Goal: Transaction & Acquisition: Purchase product/service

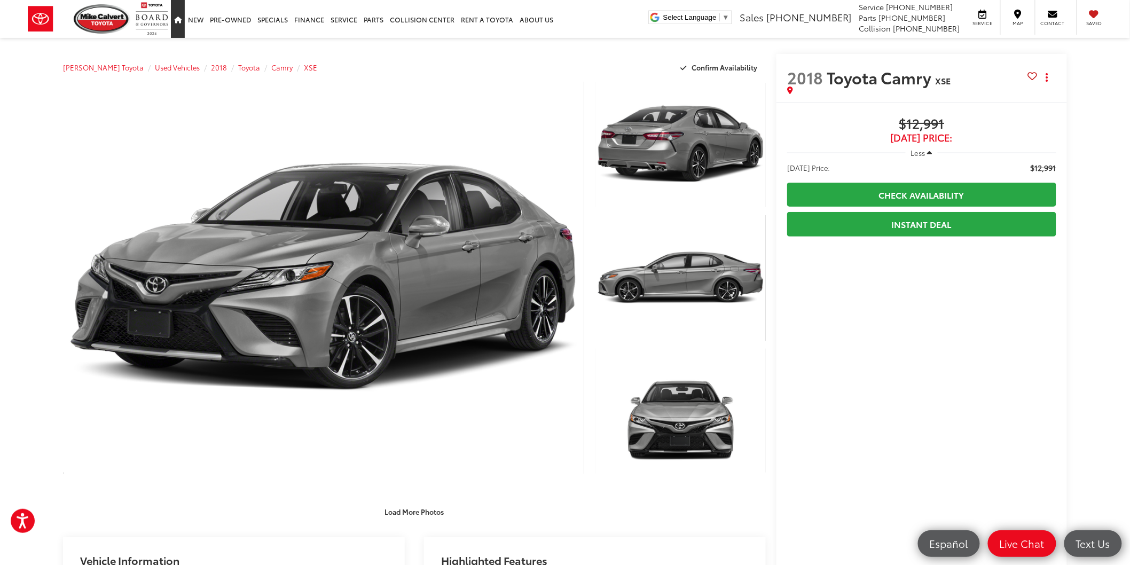
click at [171, 18] on link "Home" at bounding box center [178, 19] width 14 height 38
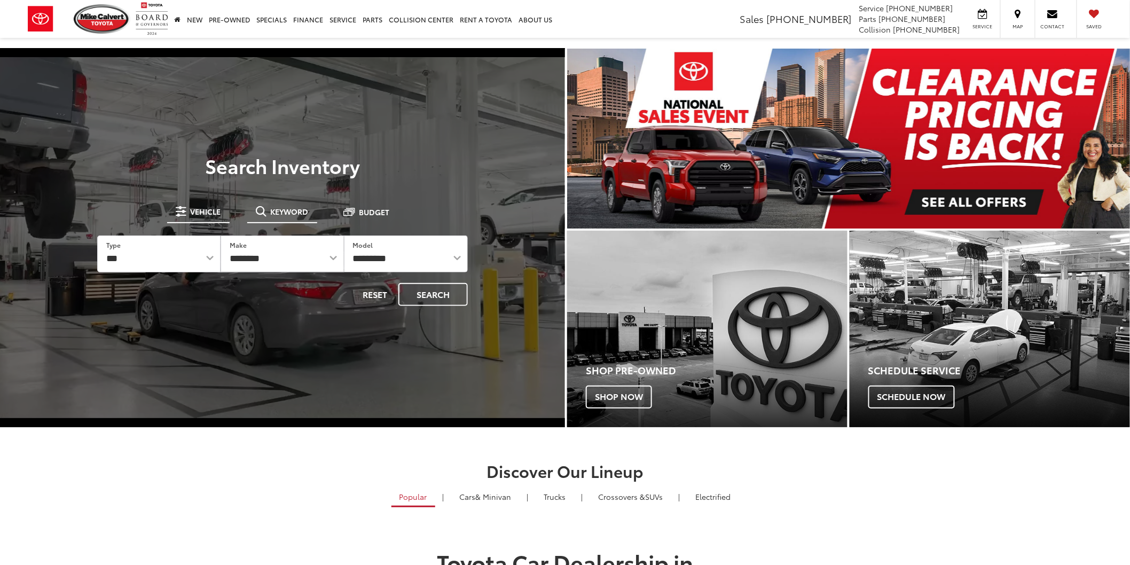
click at [290, 209] on span "Keyword" at bounding box center [290, 211] width 38 height 7
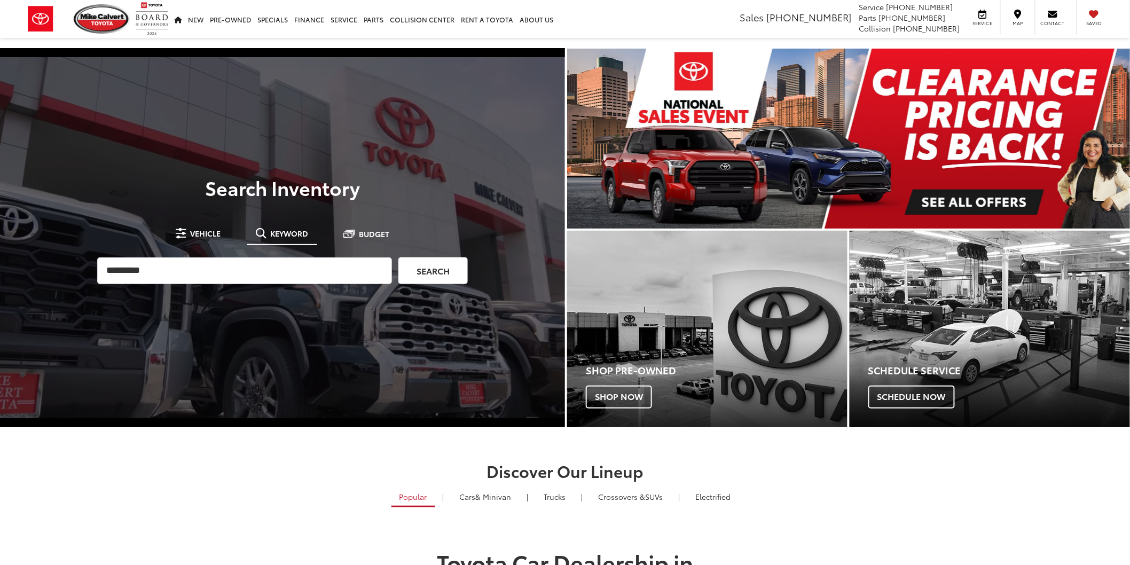
type input "*********"
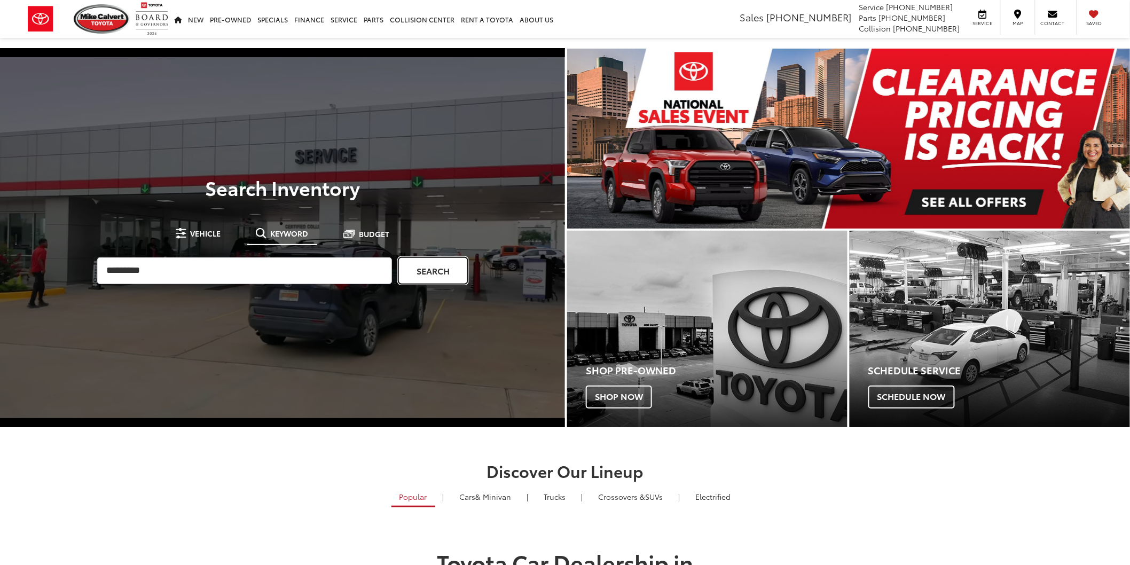
click at [429, 265] on link "Search" at bounding box center [432, 270] width 69 height 27
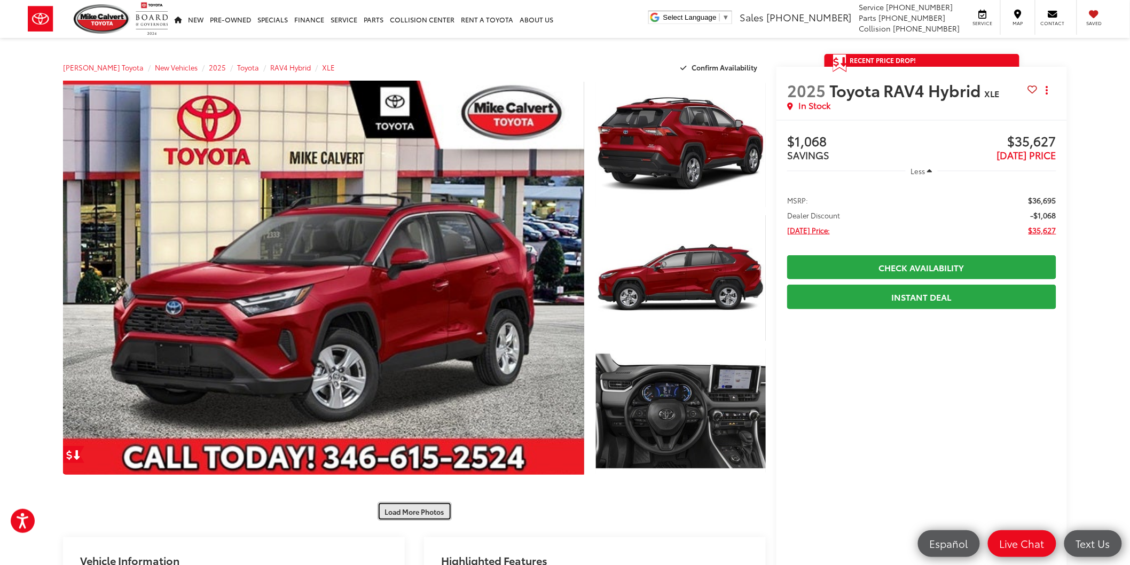
click at [419, 514] on button "Load More Photos" at bounding box center [415, 511] width 74 height 19
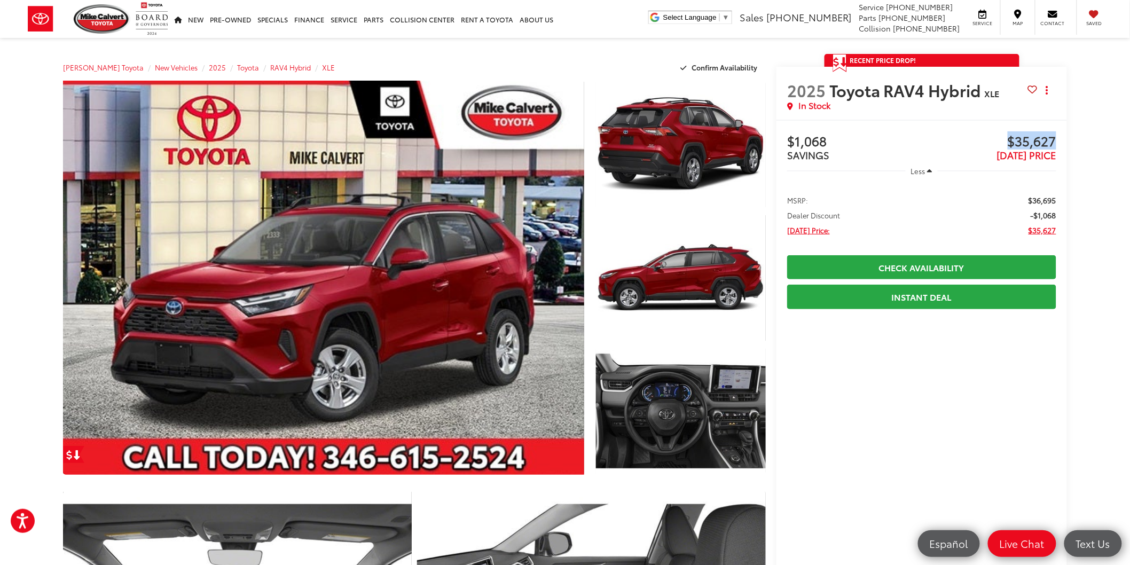
drag, startPoint x: 996, startPoint y: 142, endPoint x: 1102, endPoint y: 144, distance: 106.3
copy span "$35,627"
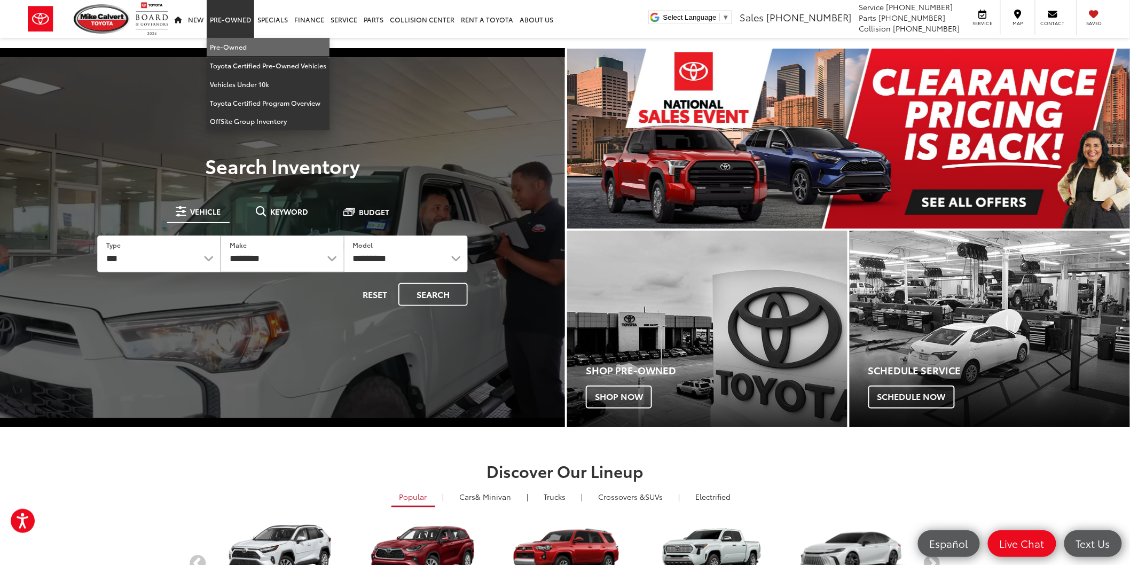
click at [240, 51] on link "Pre-Owned" at bounding box center [268, 47] width 123 height 19
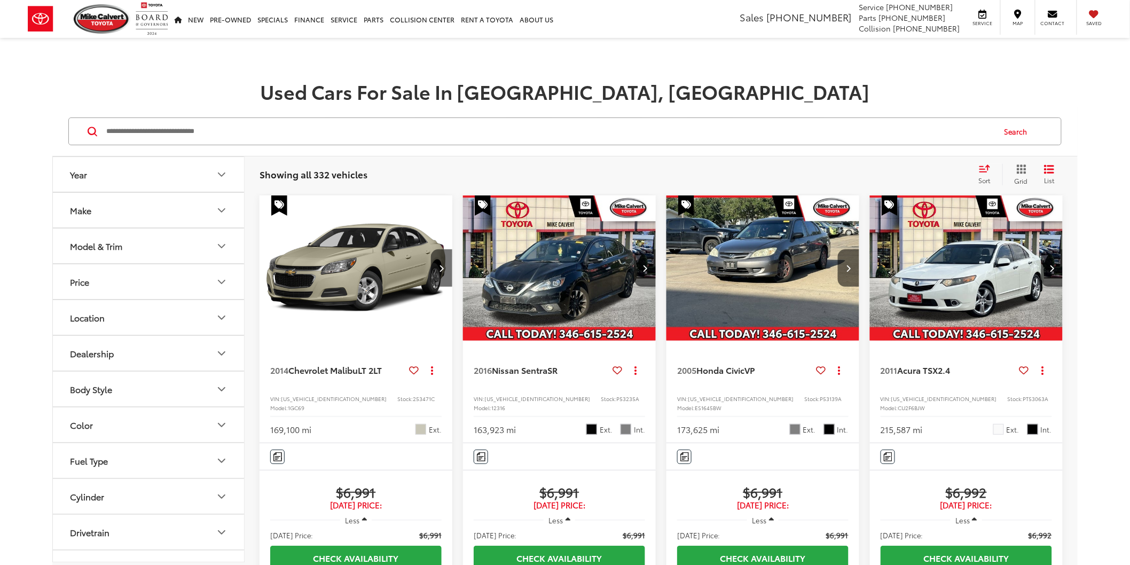
click at [310, 135] on input "Search by Make, Model, or Keyword" at bounding box center [549, 132] width 889 height 26
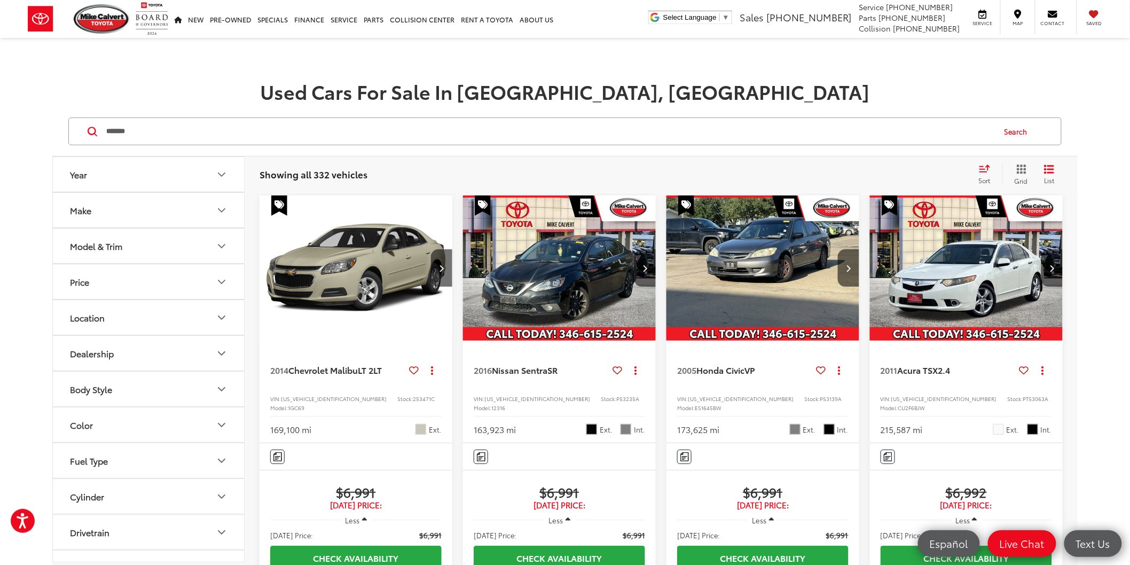
type input "*******"
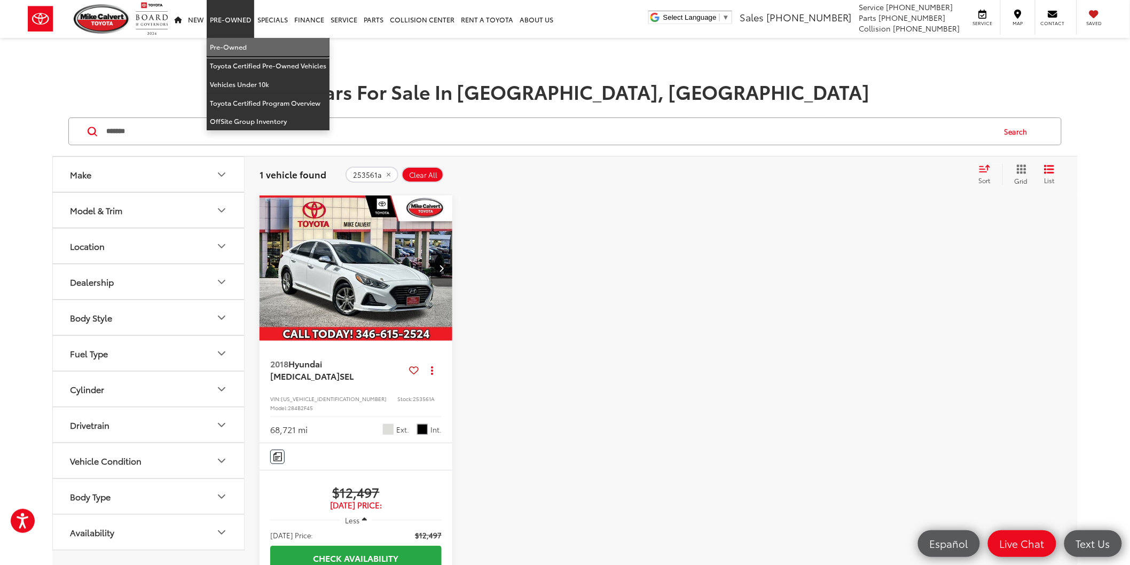
click at [230, 47] on link "Pre-Owned" at bounding box center [268, 47] width 123 height 19
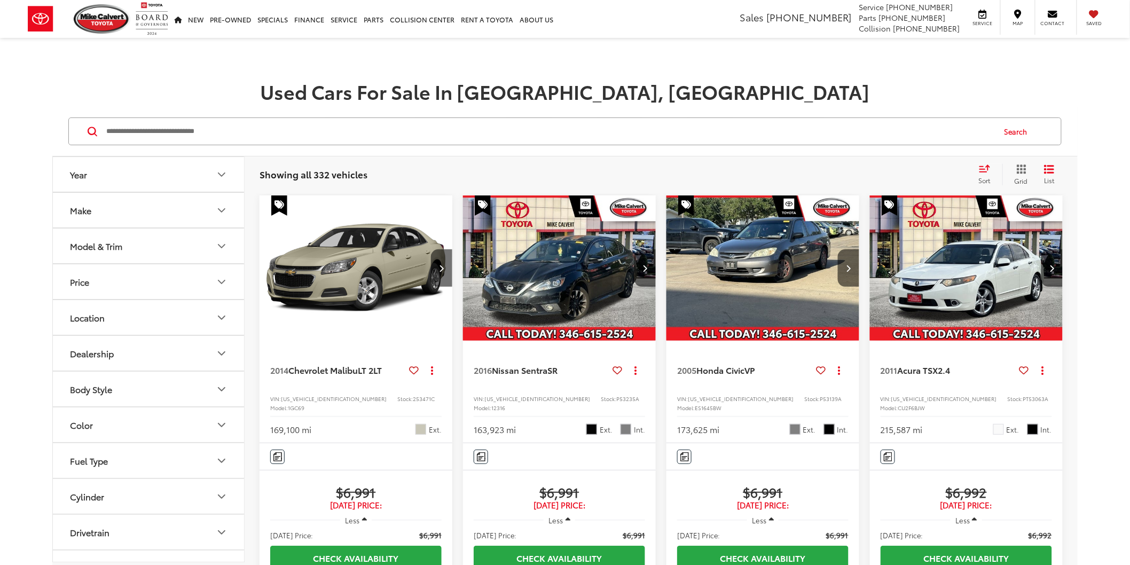
click at [216, 208] on icon "Make" at bounding box center [221, 210] width 13 height 13
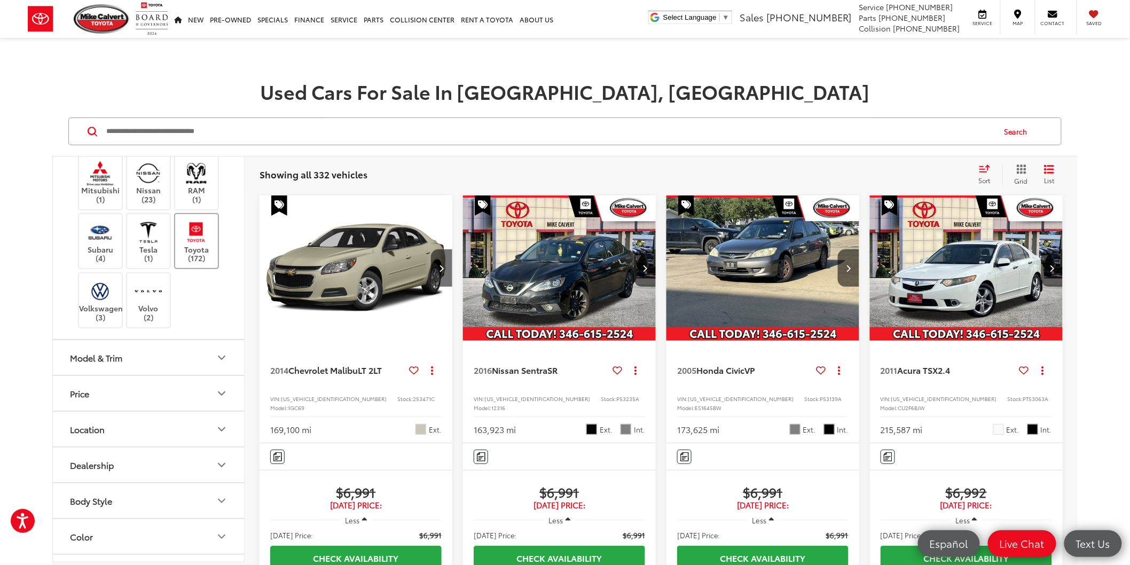
scroll to position [356, 0]
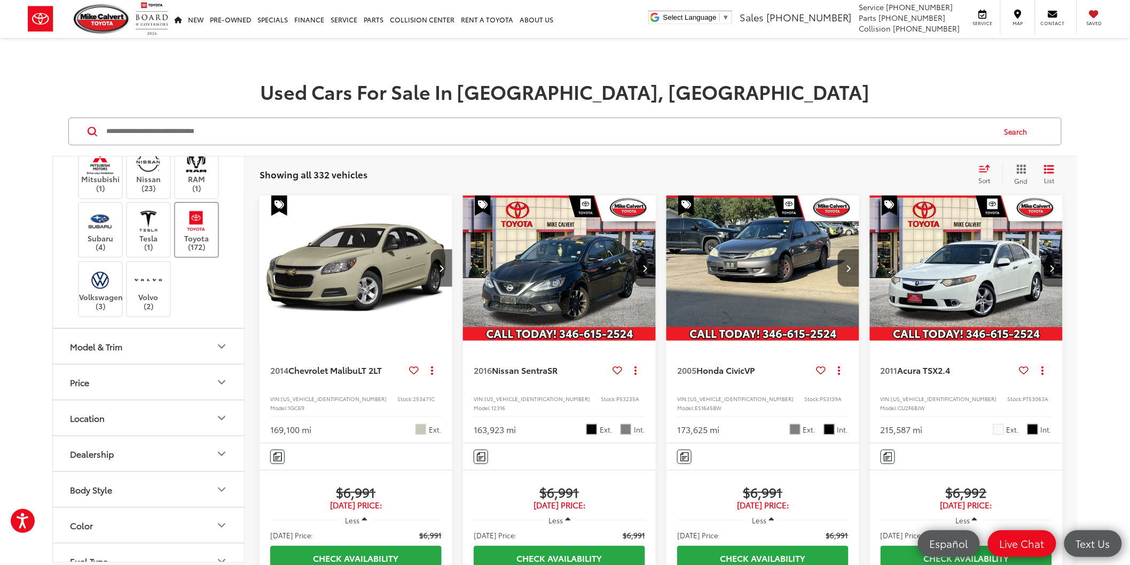
click at [200, 233] on img at bounding box center [196, 220] width 29 height 25
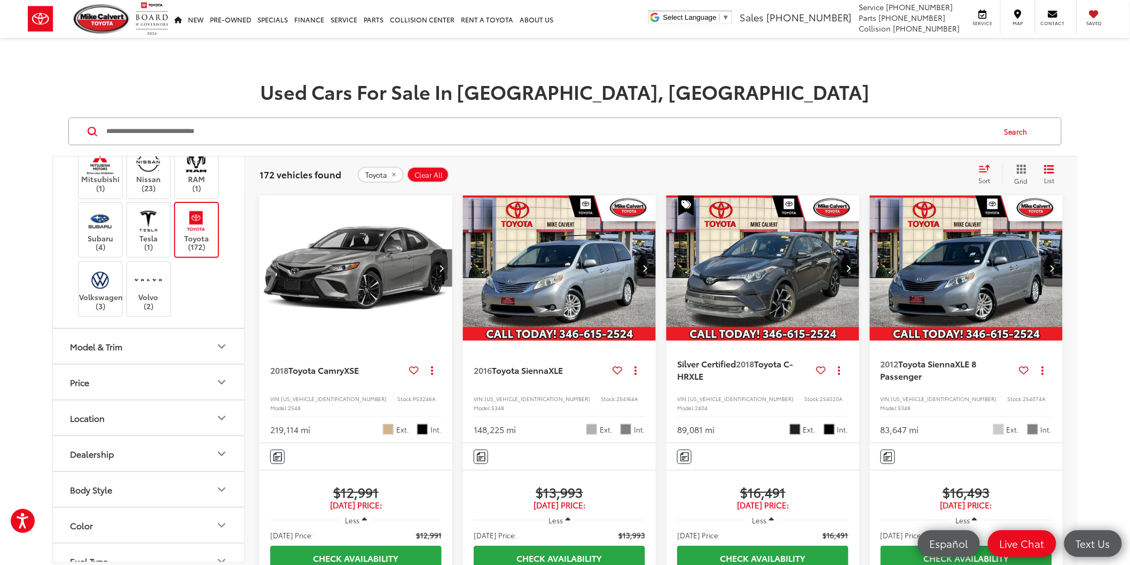
scroll to position [415, 0]
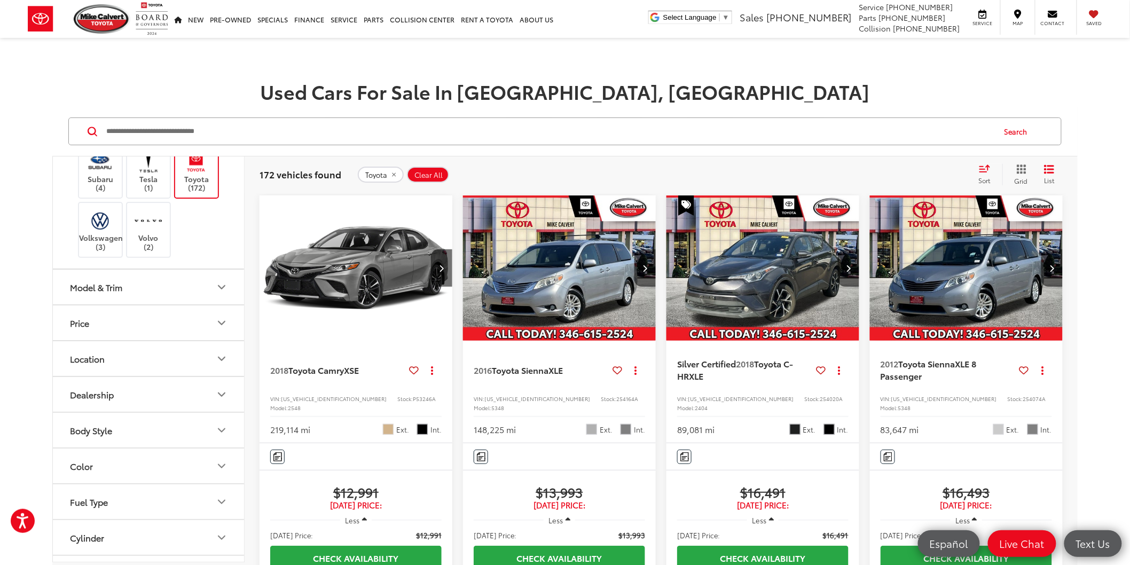
click at [209, 304] on button "Model & Trim" at bounding box center [149, 287] width 192 height 35
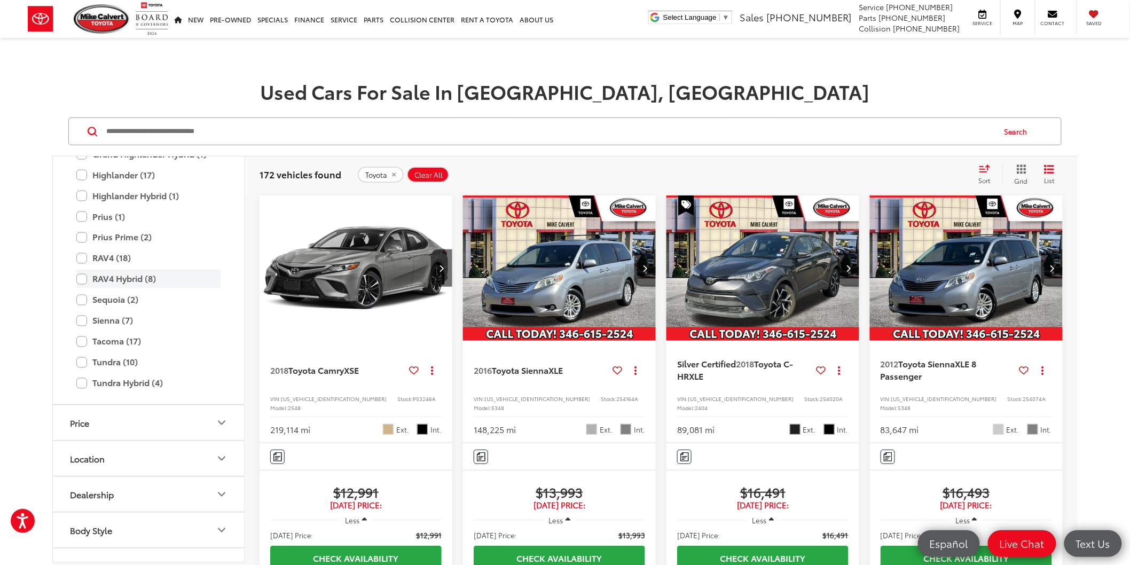
scroll to position [830, 0]
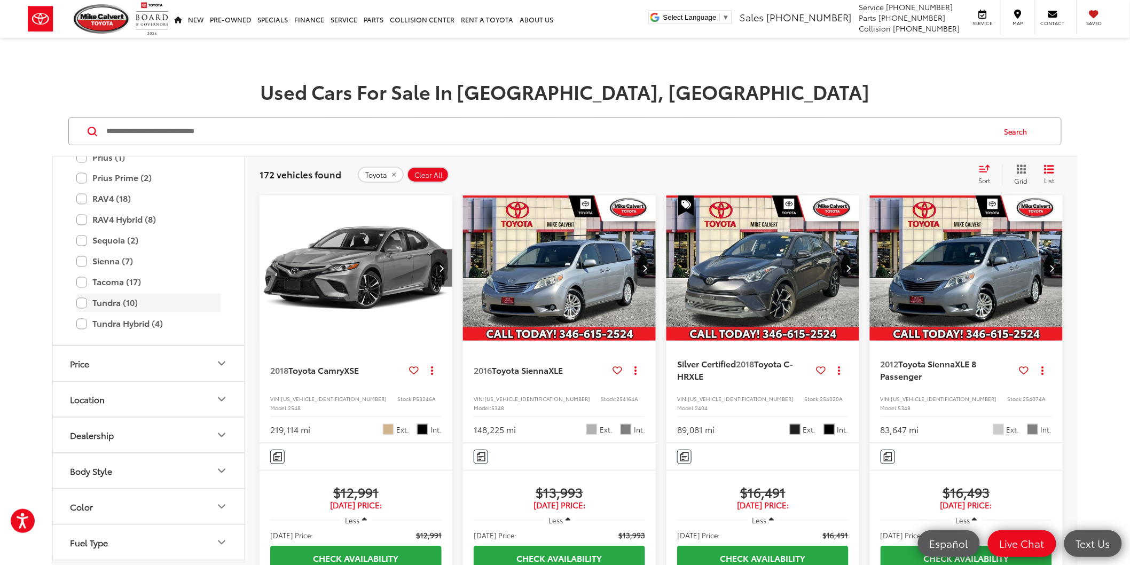
click at [124, 312] on label "Tundra (10)" at bounding box center [148, 303] width 144 height 19
